Goal: Information Seeking & Learning: Learn about a topic

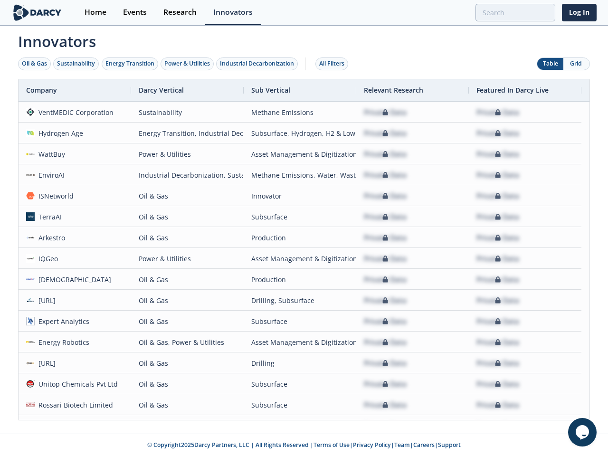
click at [35, 64] on div "Oil & Gas" at bounding box center [34, 63] width 25 height 9
click at [77, 64] on div "Sustainability" at bounding box center [76, 63] width 38 height 9
click at [130, 64] on div "Energy Transition" at bounding box center [130, 63] width 49 height 9
click at [188, 64] on div "Power & Utilities" at bounding box center [187, 63] width 46 height 9
click at [259, 64] on div "Industrial Decarbonization" at bounding box center [257, 63] width 74 height 9
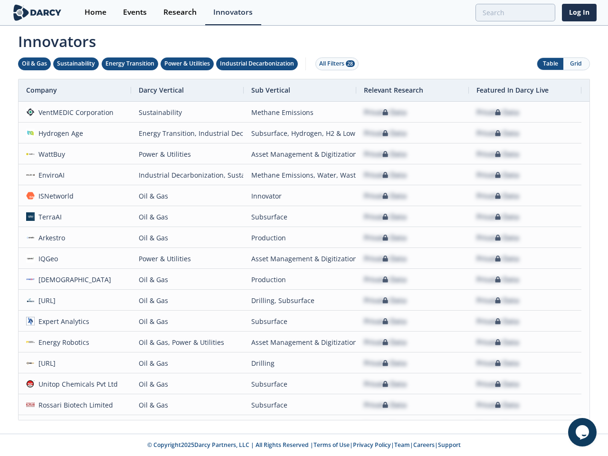
click at [335, 64] on div "All Filters 28" at bounding box center [337, 63] width 36 height 9
